Goal: Navigation & Orientation: Find specific page/section

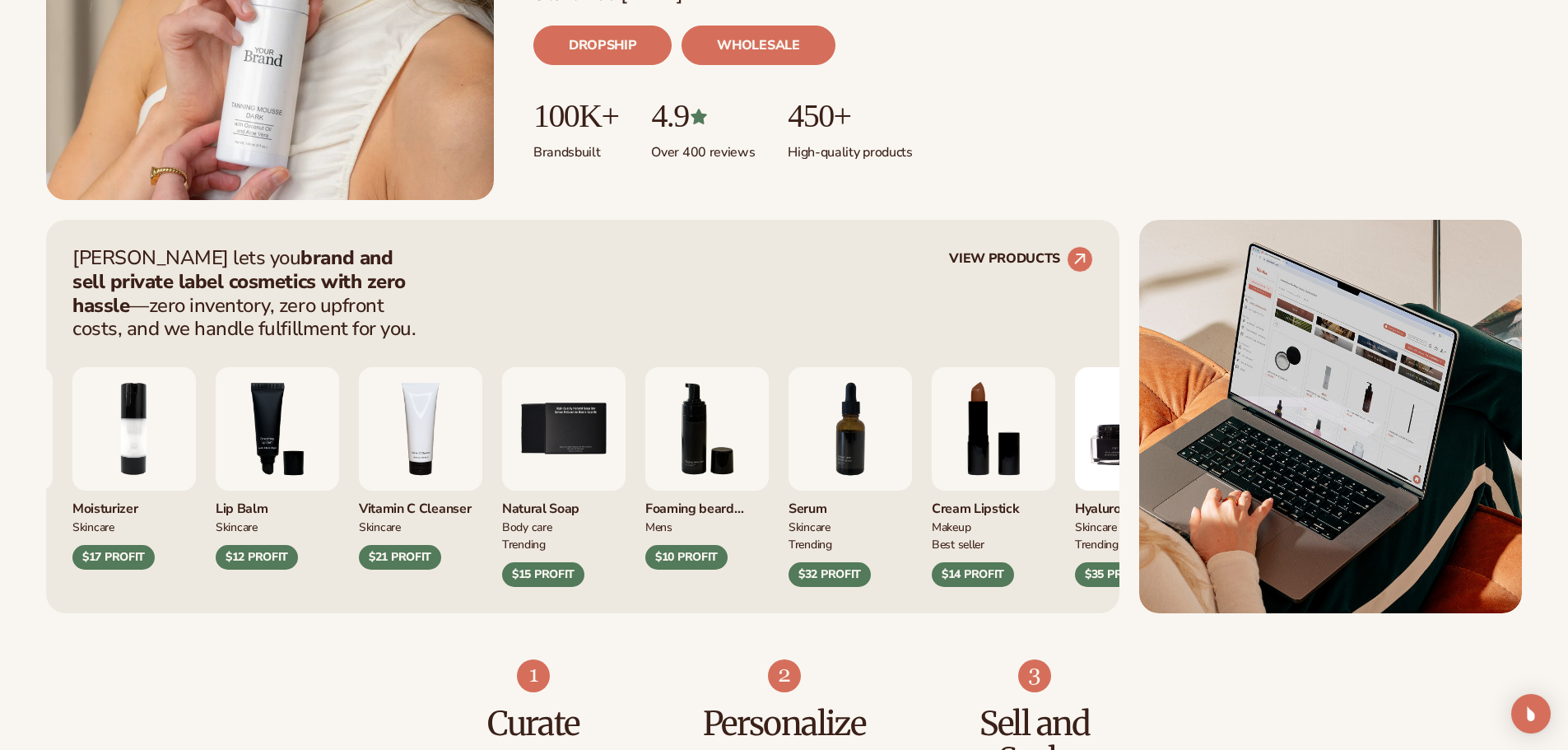
scroll to position [494, 0]
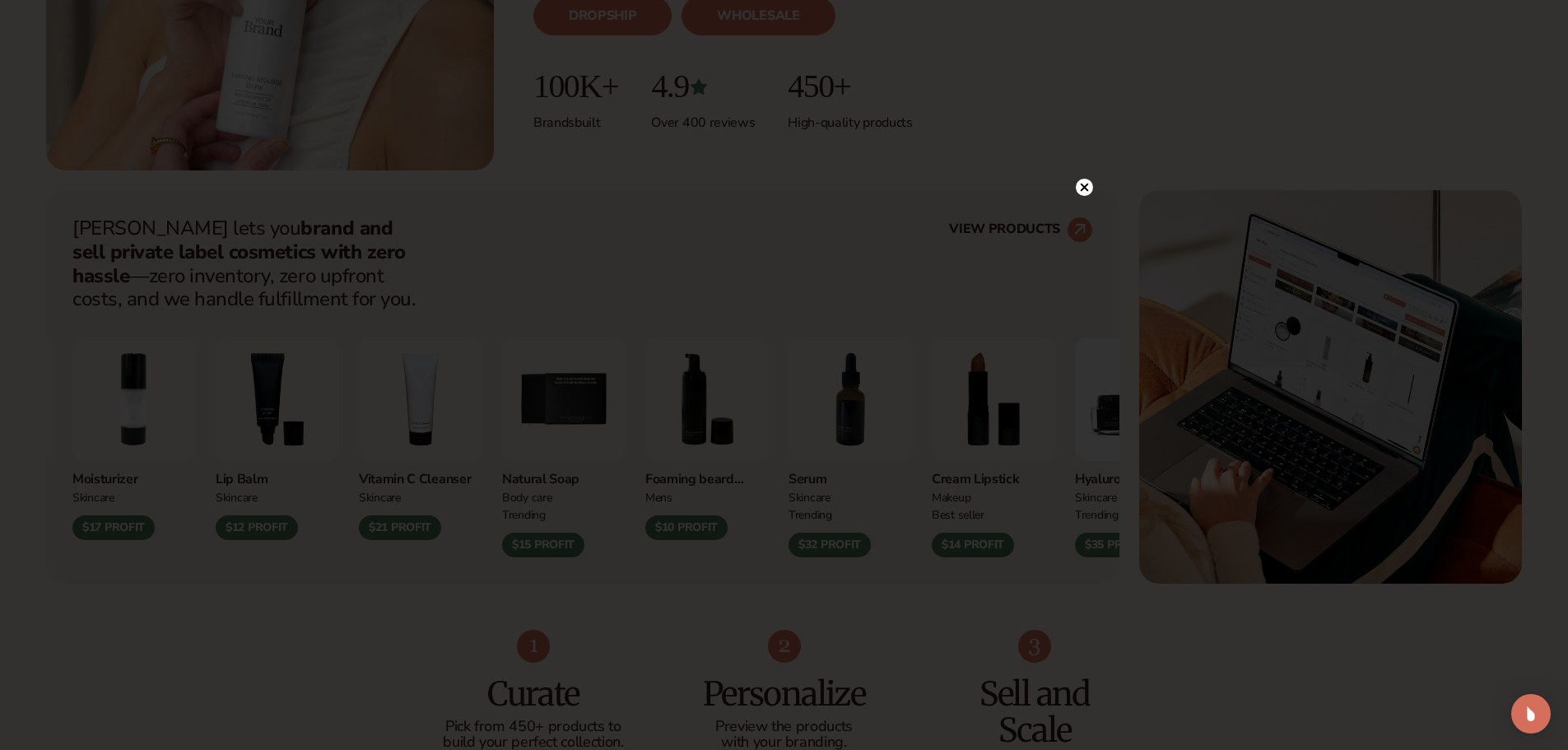
click at [1084, 182] on circle at bounding box center [1084, 188] width 17 height 17
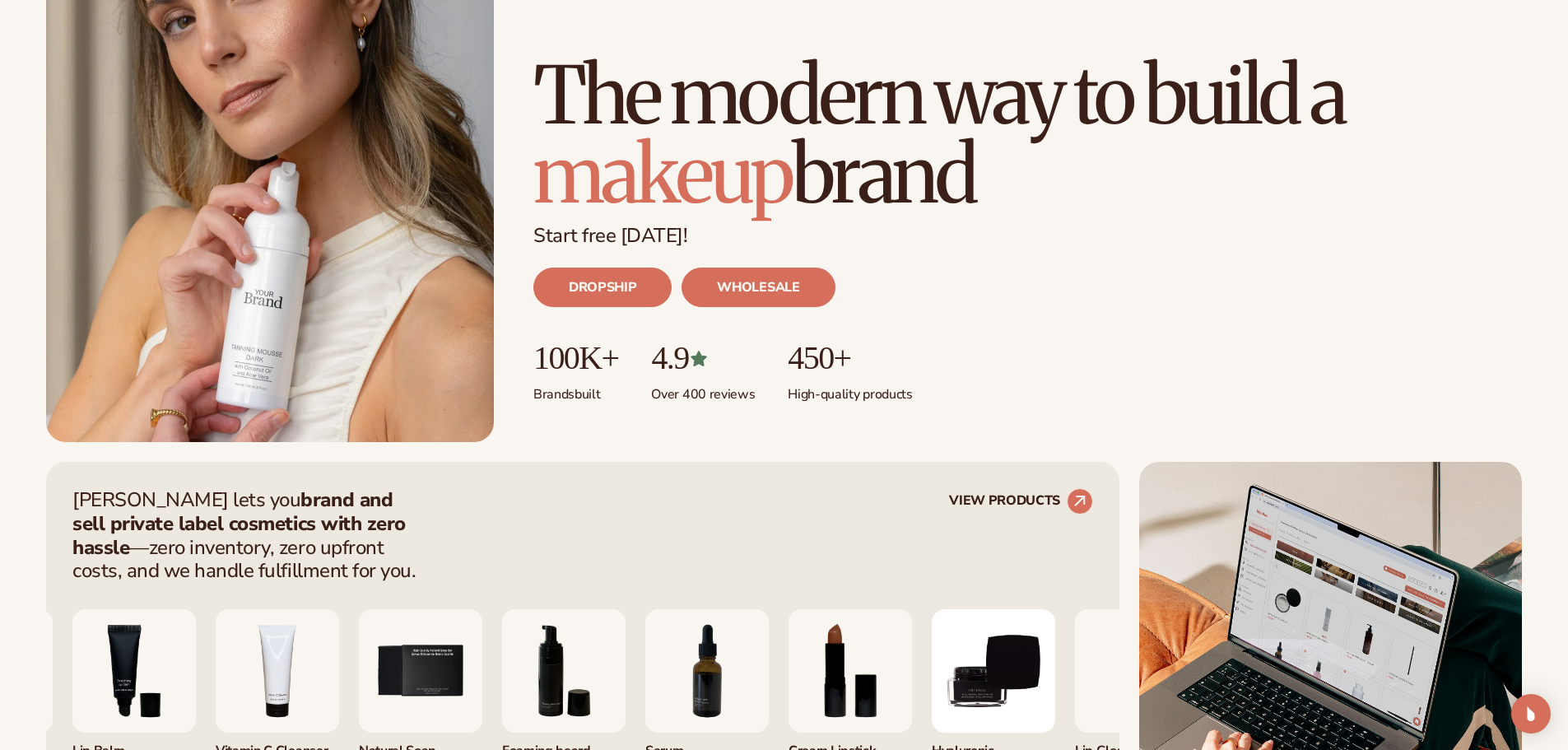
scroll to position [0, 0]
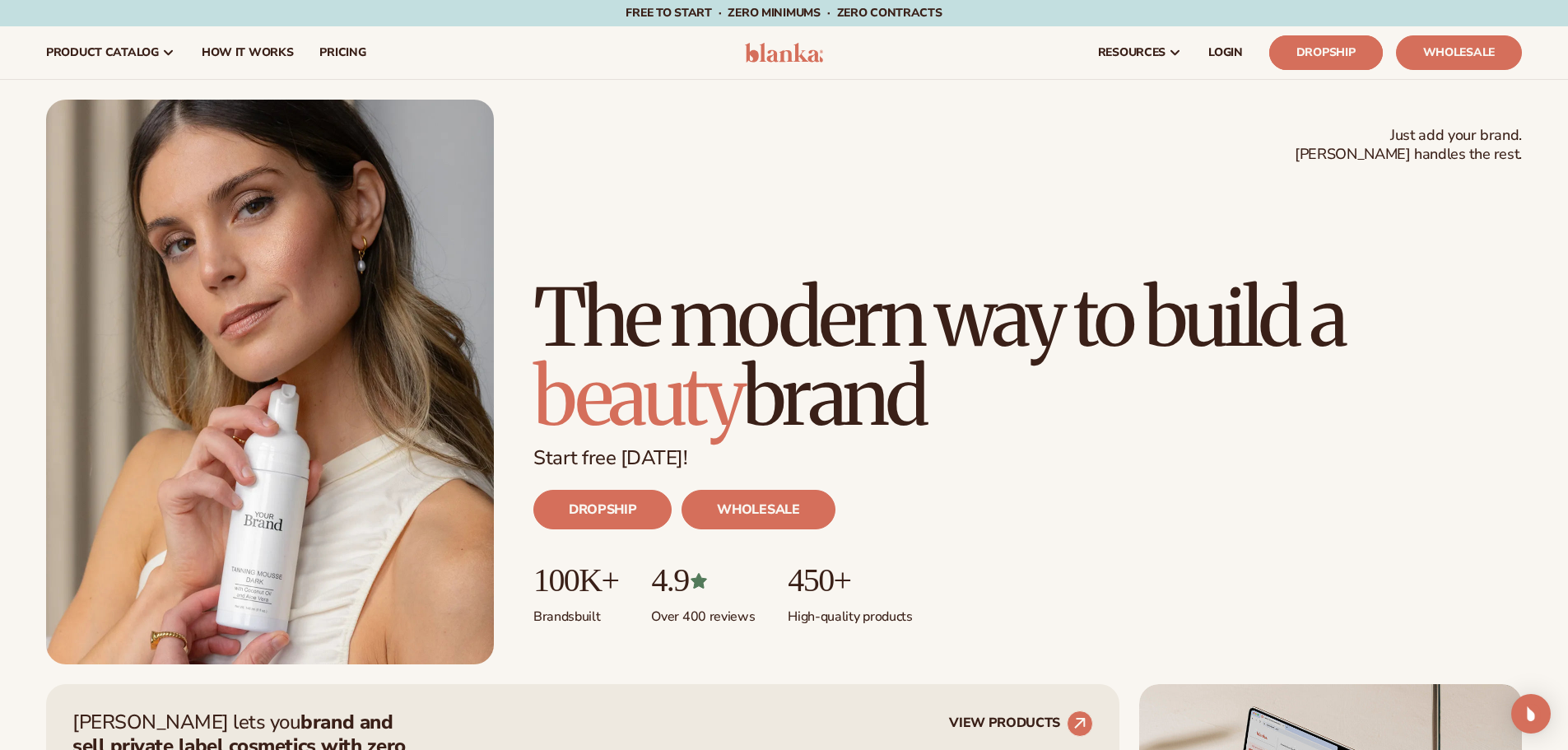
click at [1314, 51] on link "Dropship" at bounding box center [1325, 53] width 114 height 35
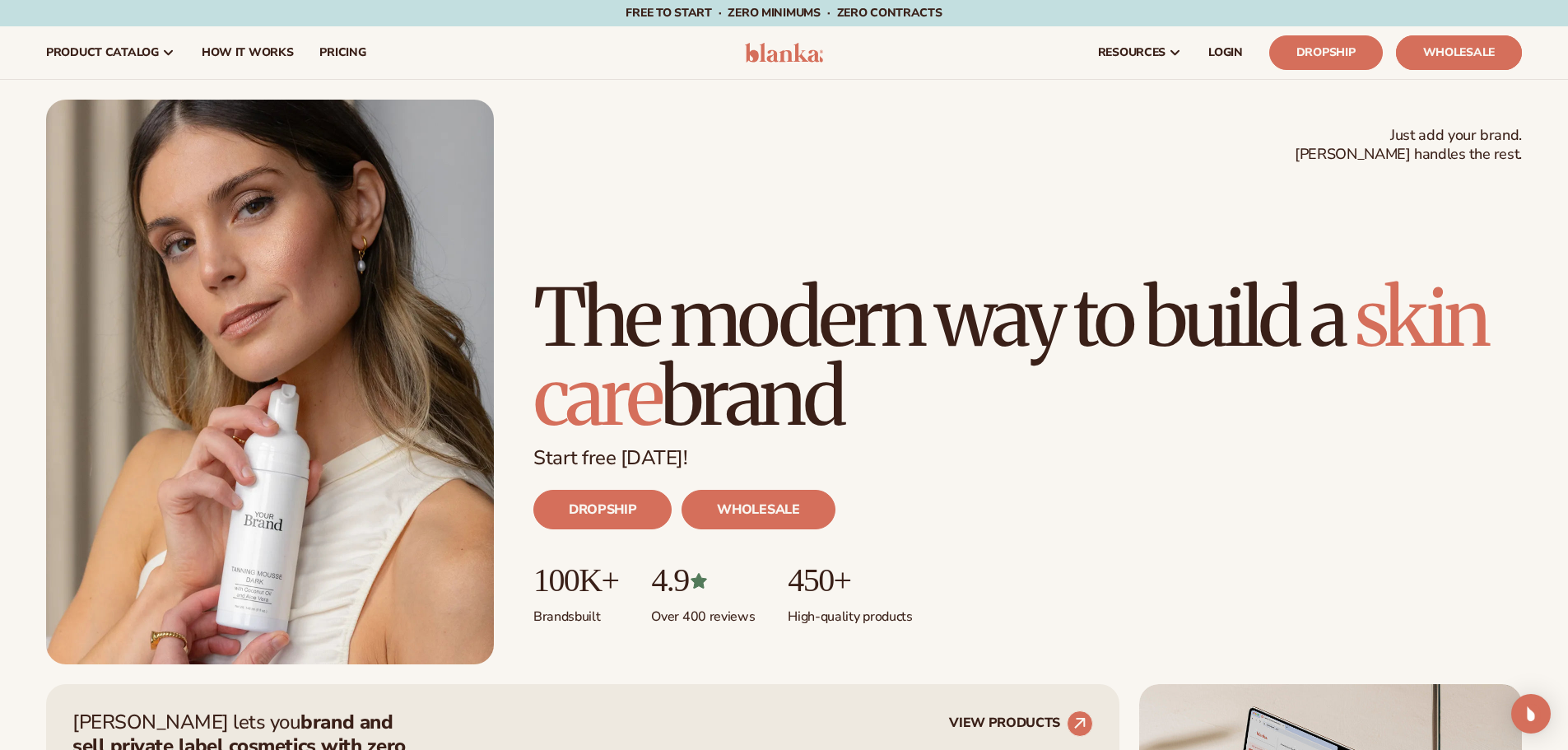
click at [1475, 58] on link "Wholesale" at bounding box center [1459, 53] width 126 height 35
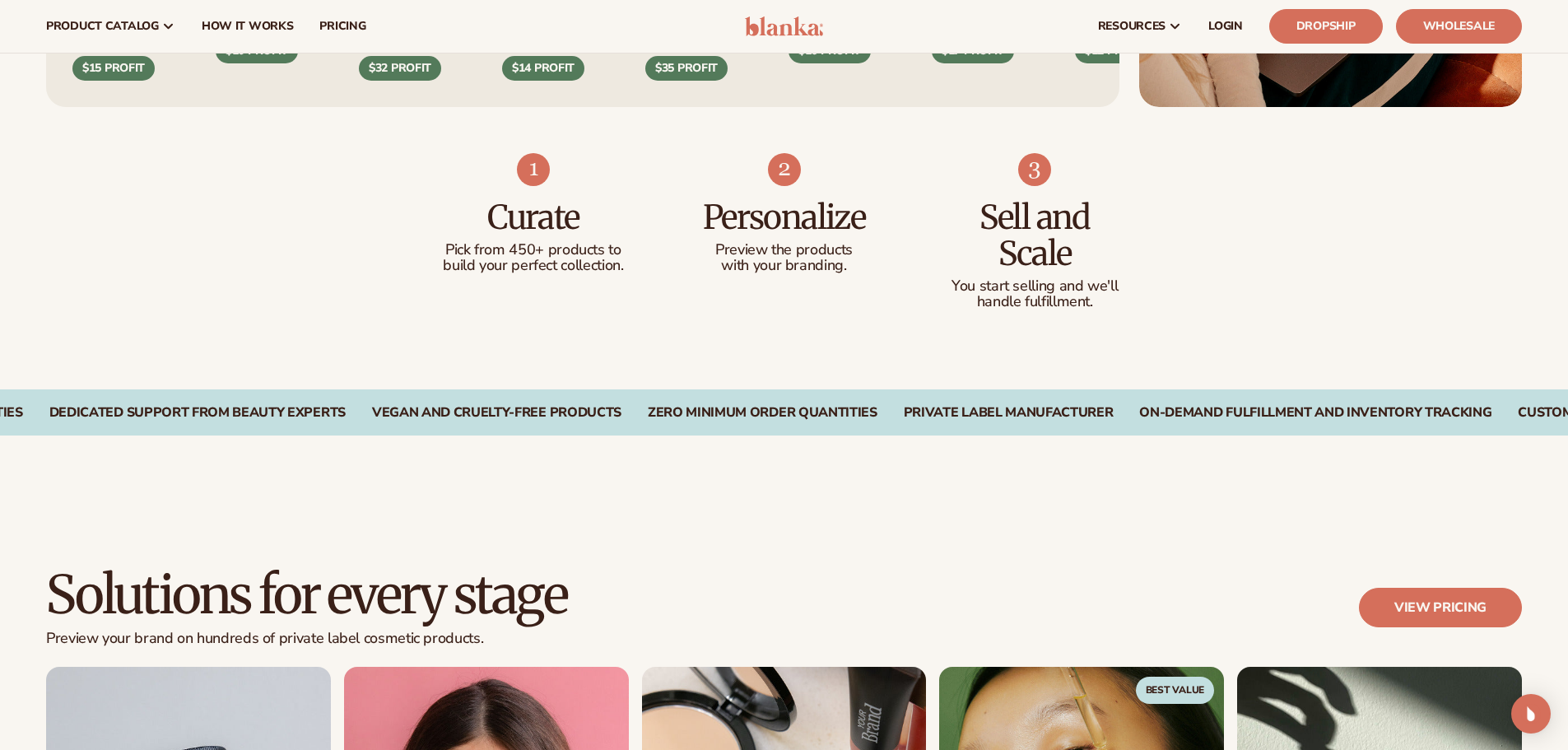
scroll to position [576, 0]
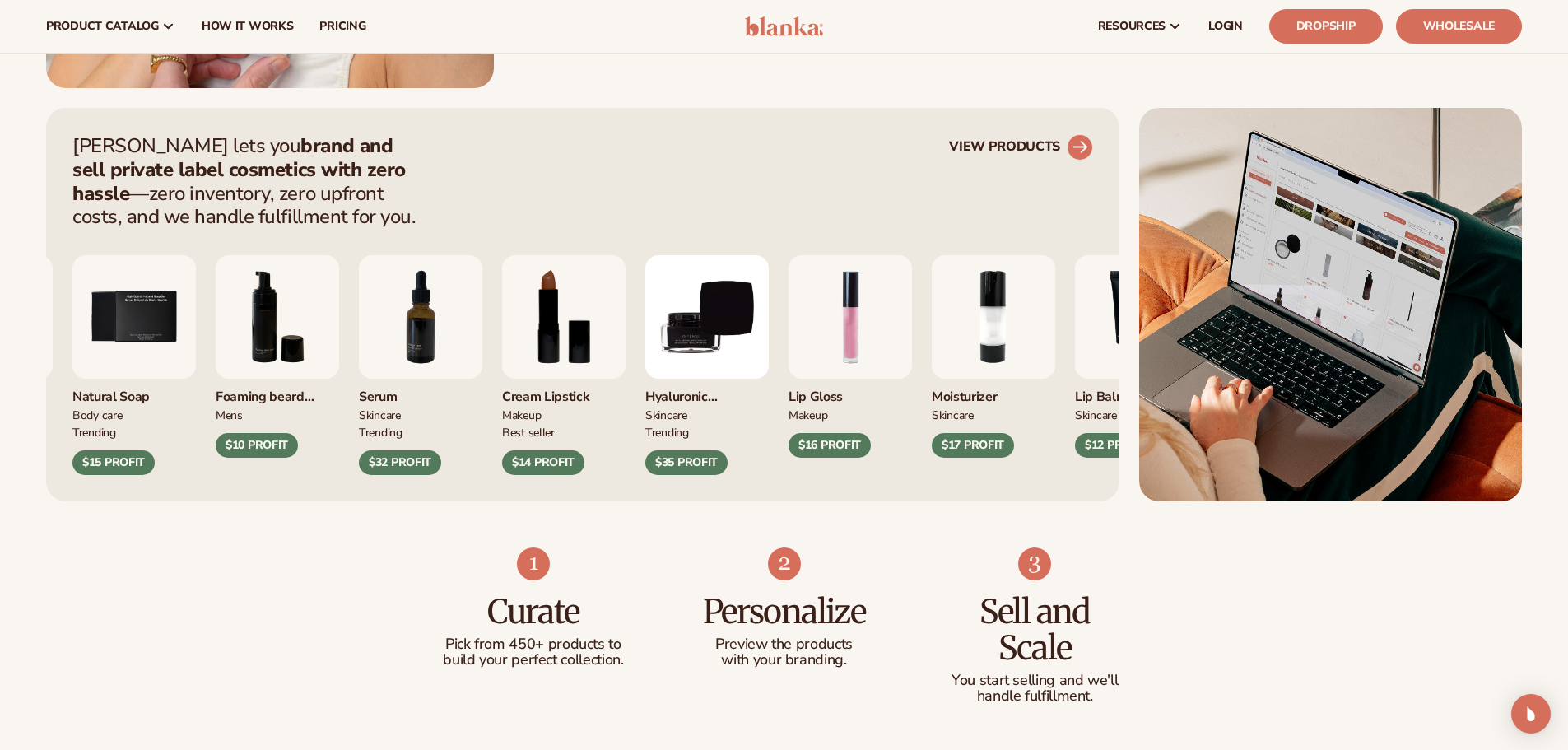
click at [1075, 143] on circle at bounding box center [1080, 147] width 36 height 36
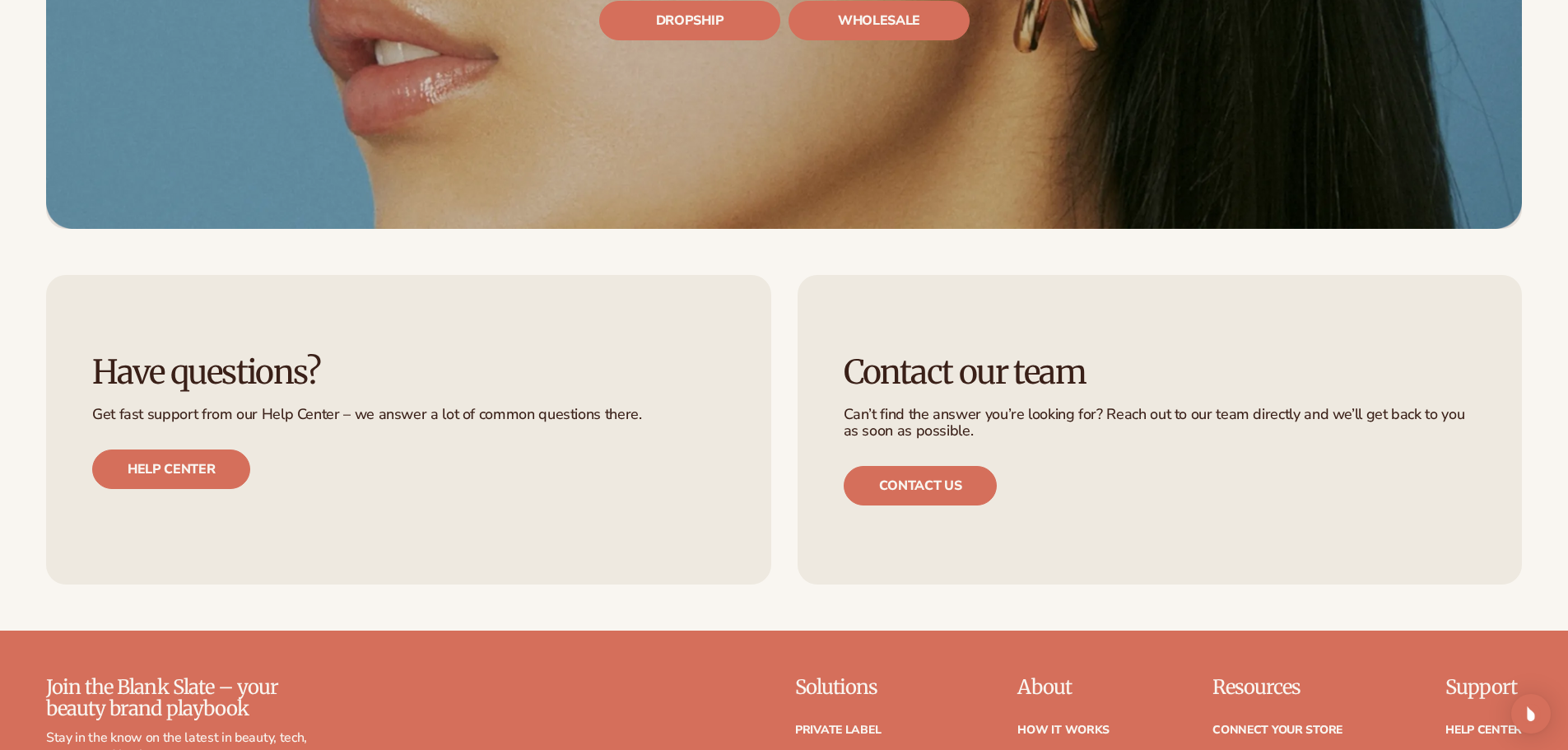
scroll to position [6490, 0]
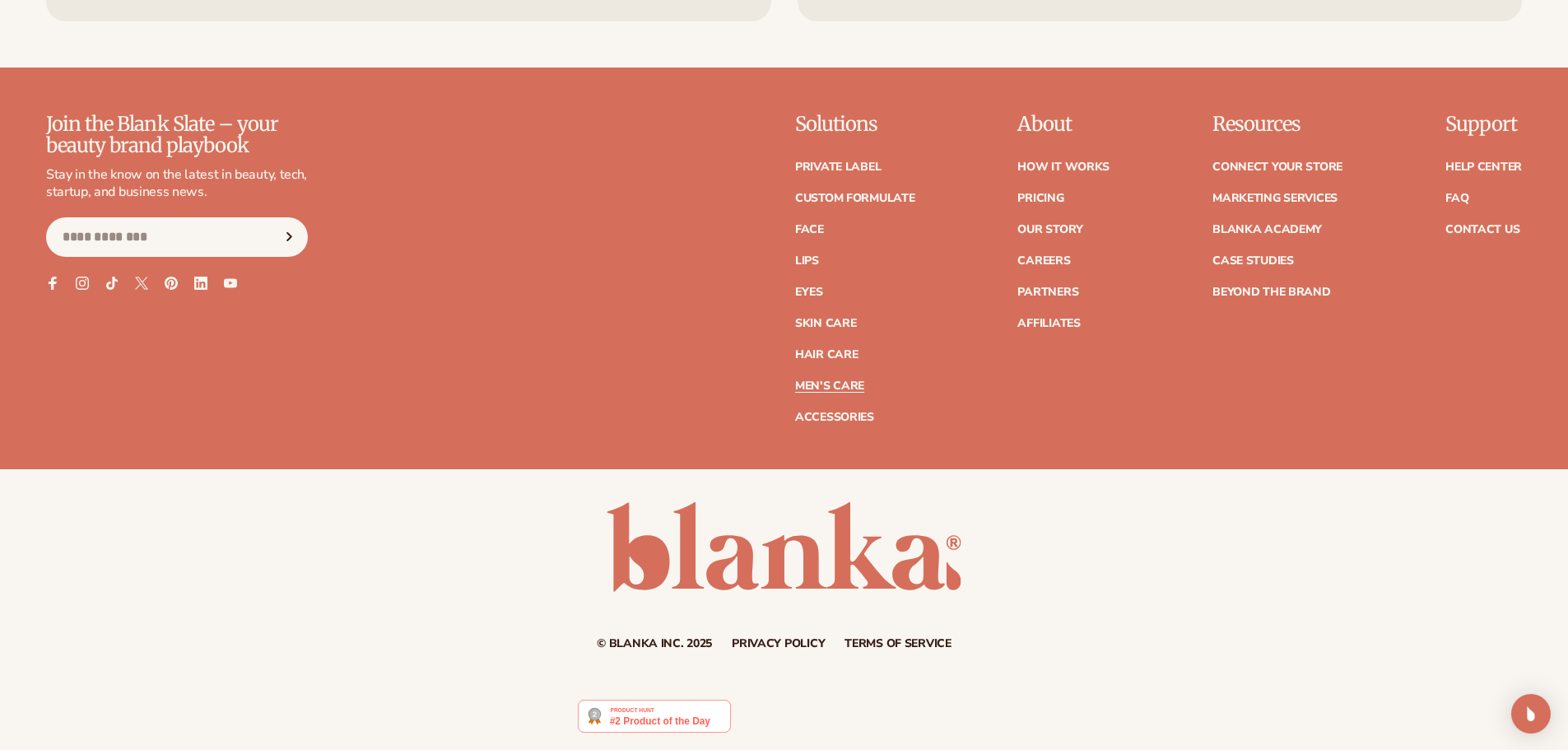
click at [848, 384] on link "Men's Care" at bounding box center [829, 386] width 70 height 12
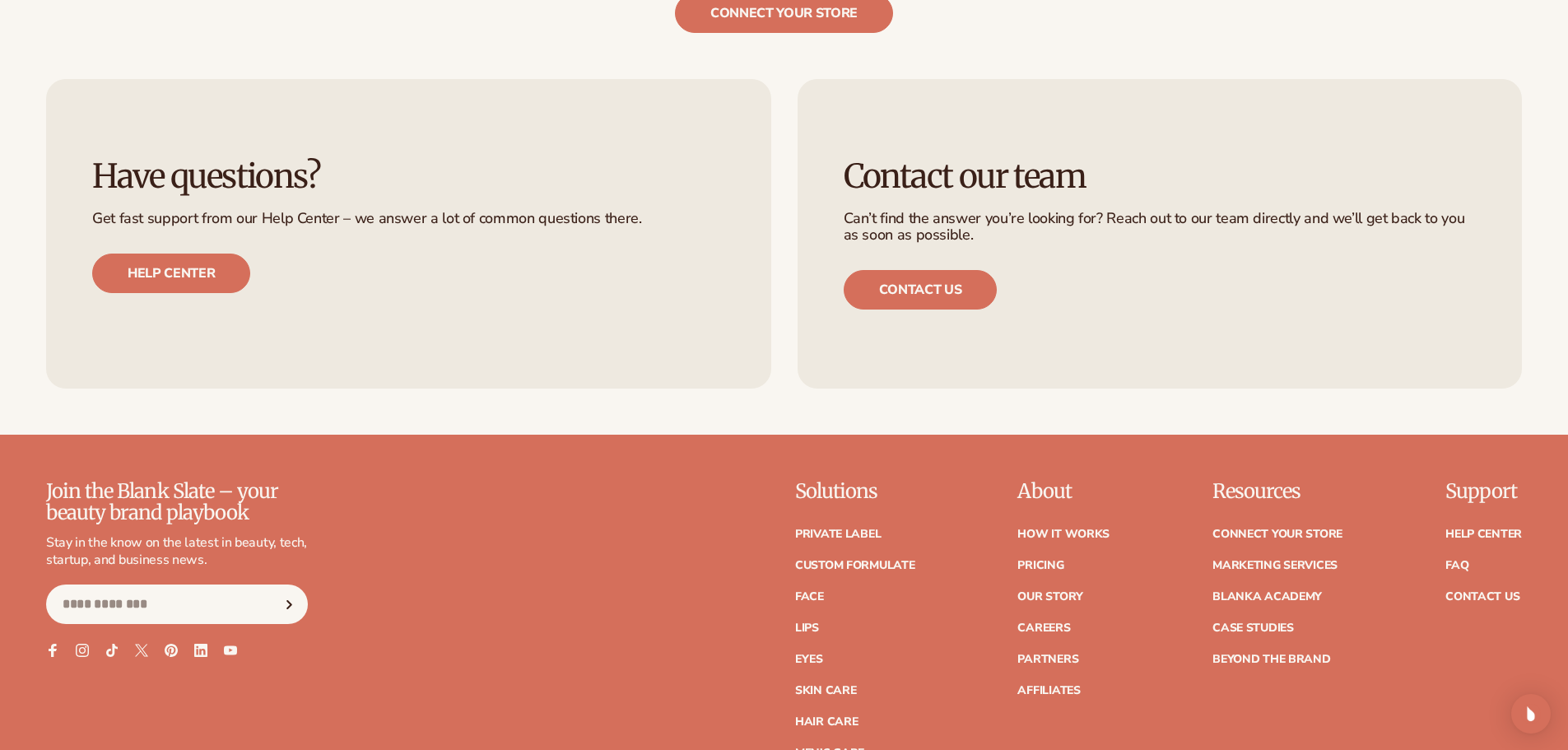
scroll to position [3578, 0]
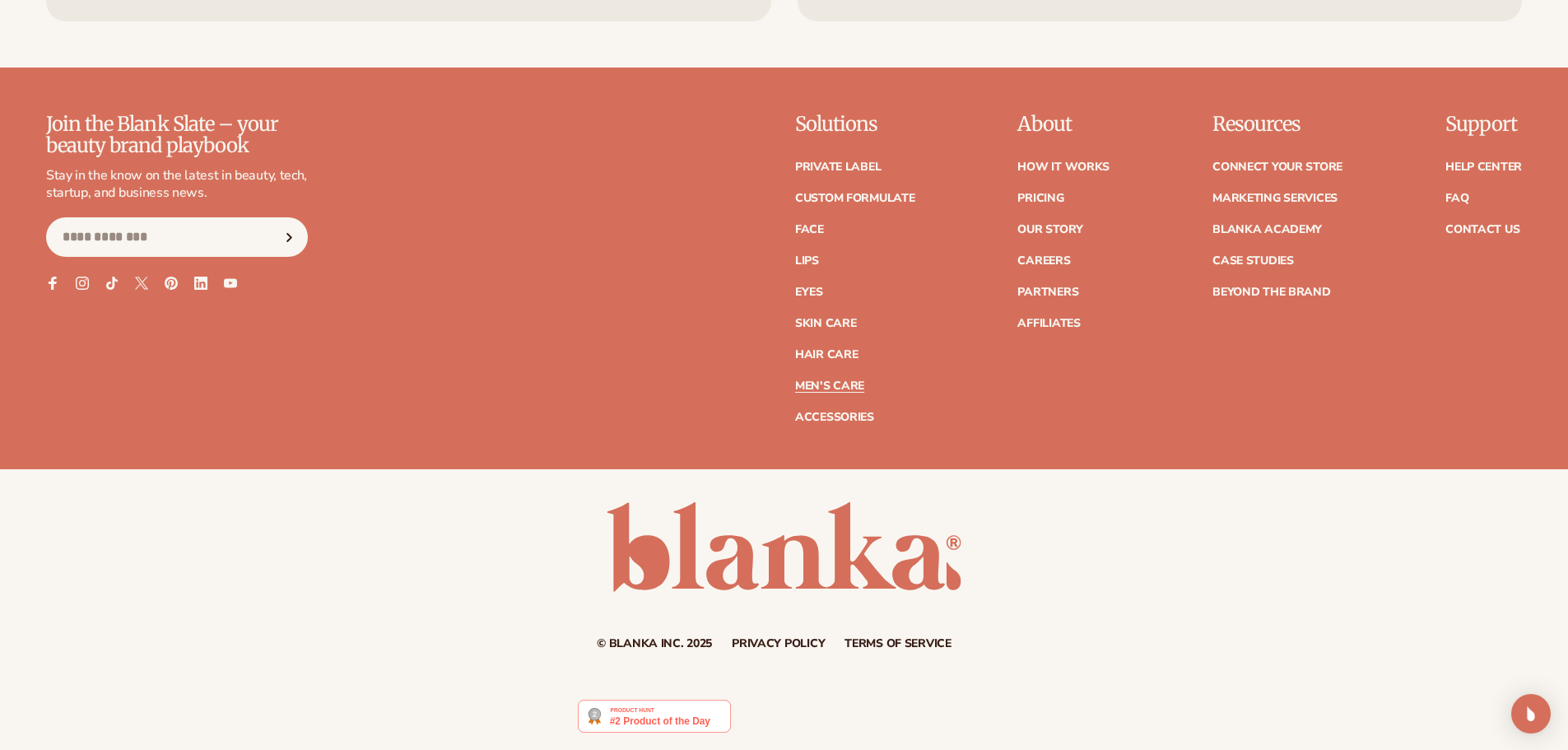
click at [674, 721] on img at bounding box center [654, 716] width 153 height 33
